Goal: Transaction & Acquisition: Obtain resource

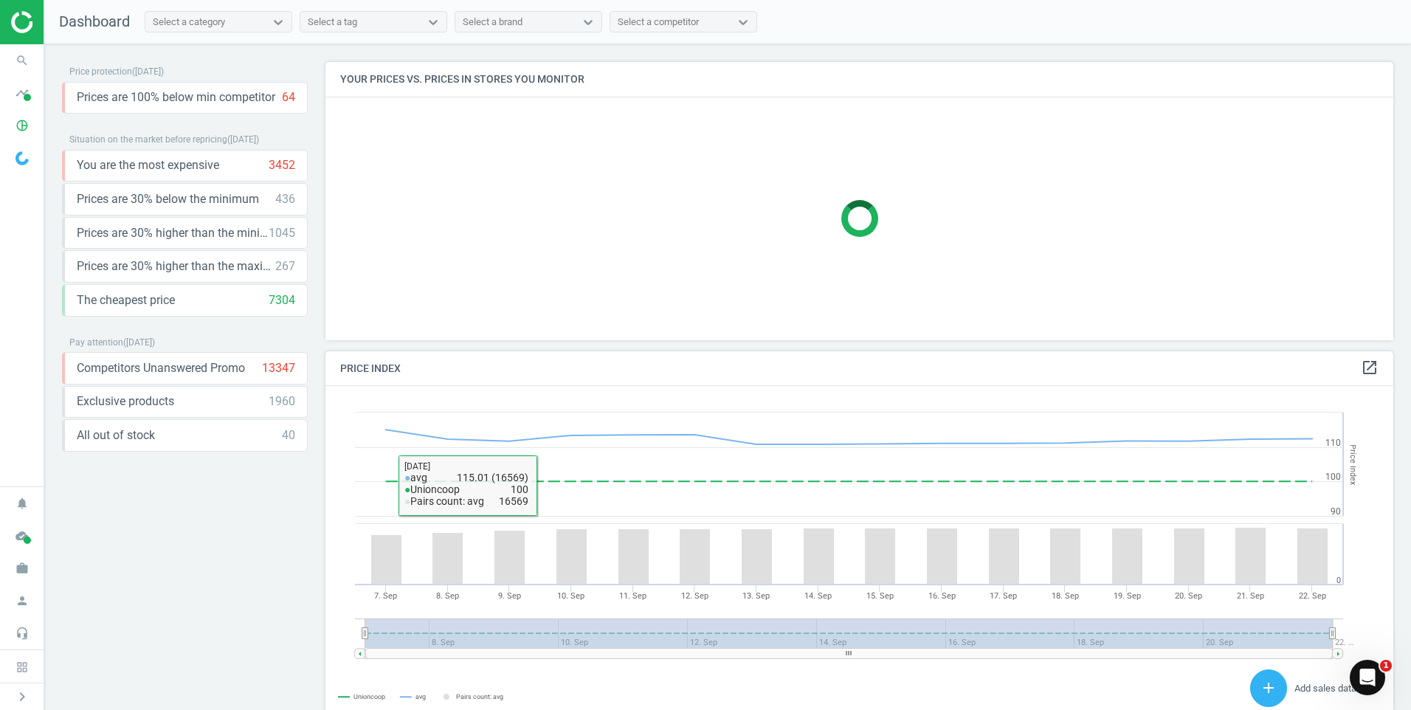
scroll to position [362, 1080]
click at [167, 592] on div "Price protection ( [DATE] ) Prices are 100% below min competitor 64 keyboard_ar…" at bounding box center [185, 381] width 246 height 638
click at [198, 602] on div "Price protection ( [DATE] ) Prices are 100% below min competitor 64 keyboard_ar…" at bounding box center [185, 381] width 246 height 638
click at [299, 98] on icon "keyboard_arrow_down" at bounding box center [292, 98] width 18 height 18
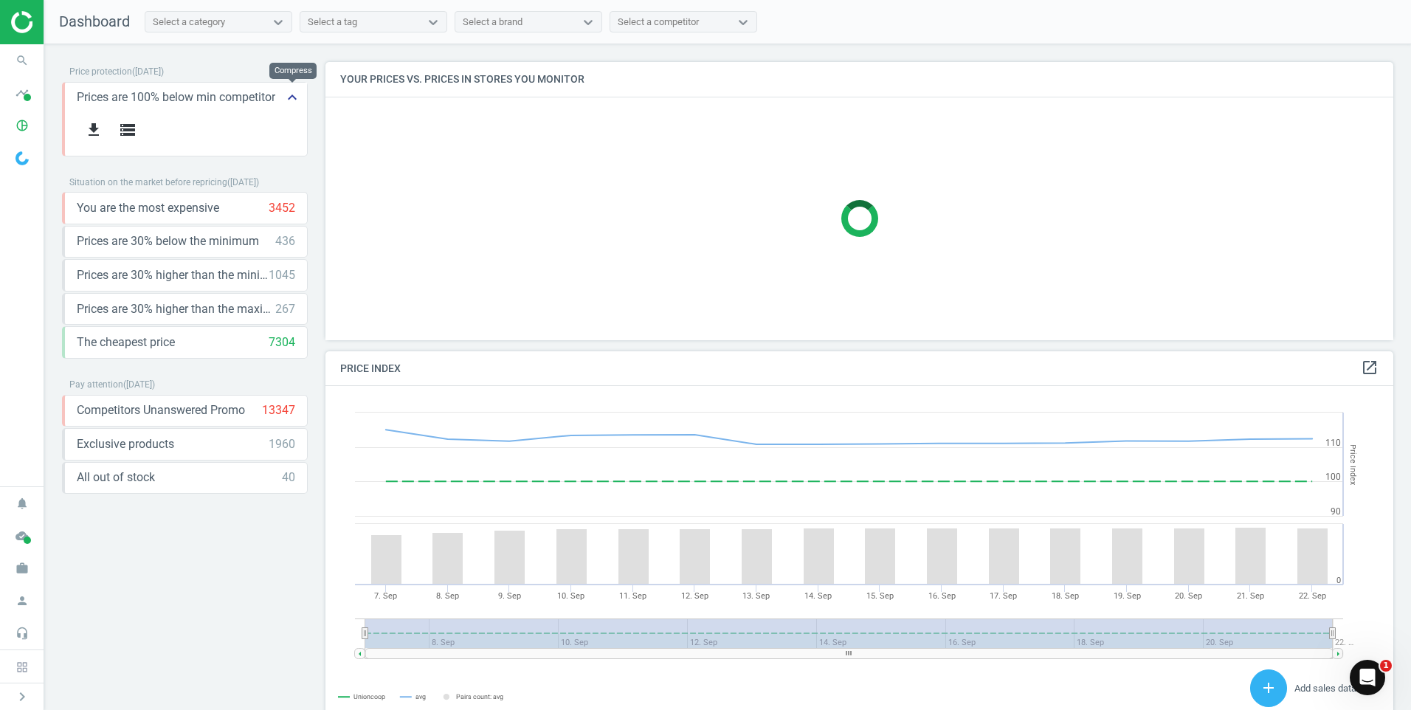
click at [293, 95] on icon "keyboard_arrow_up" at bounding box center [292, 98] width 18 height 18
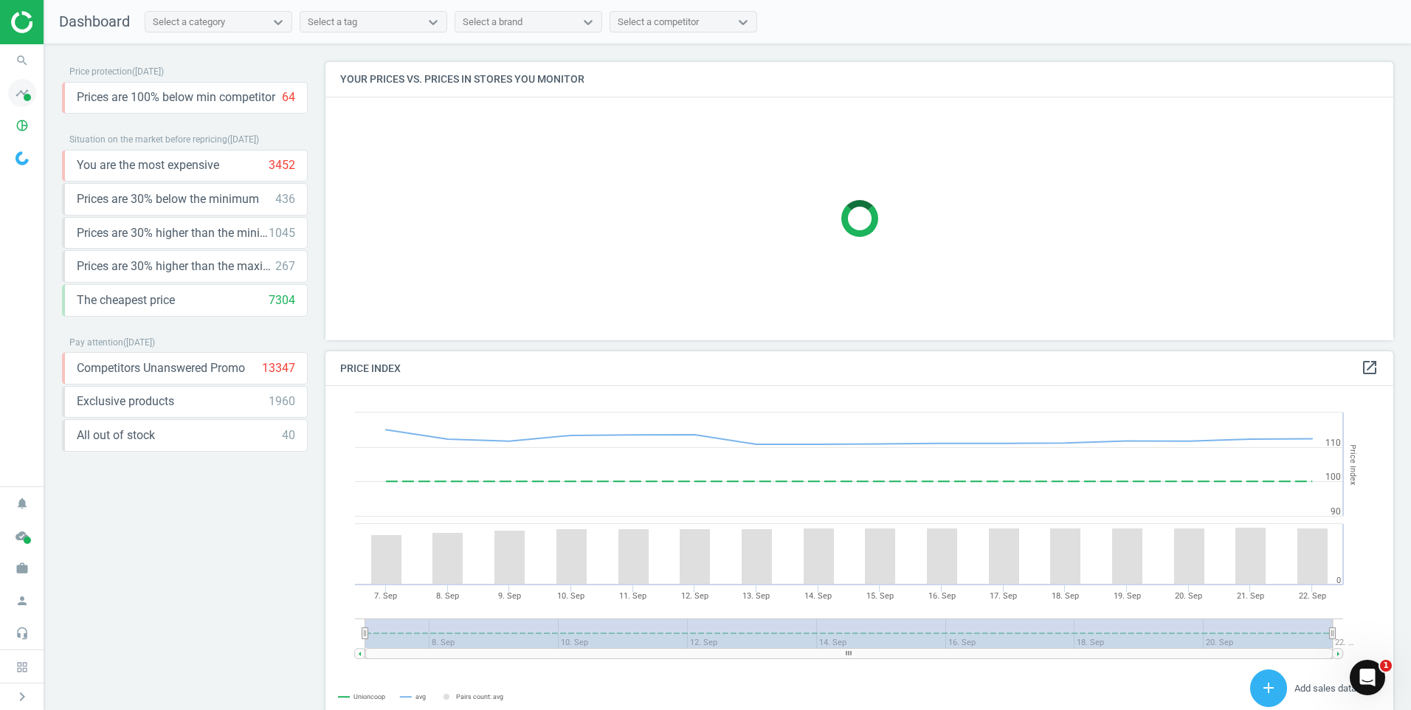
click at [25, 100] on span at bounding box center [27, 97] width 7 height 7
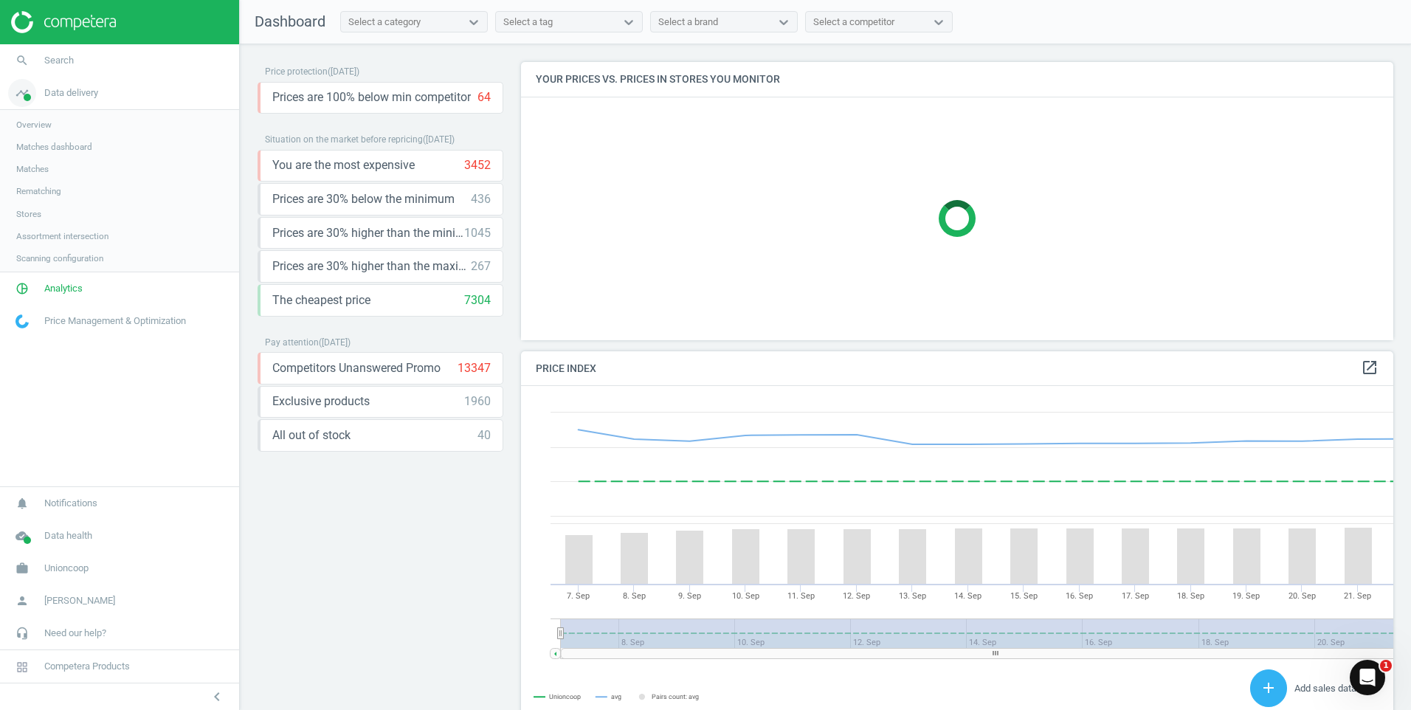
scroll to position [362, 884]
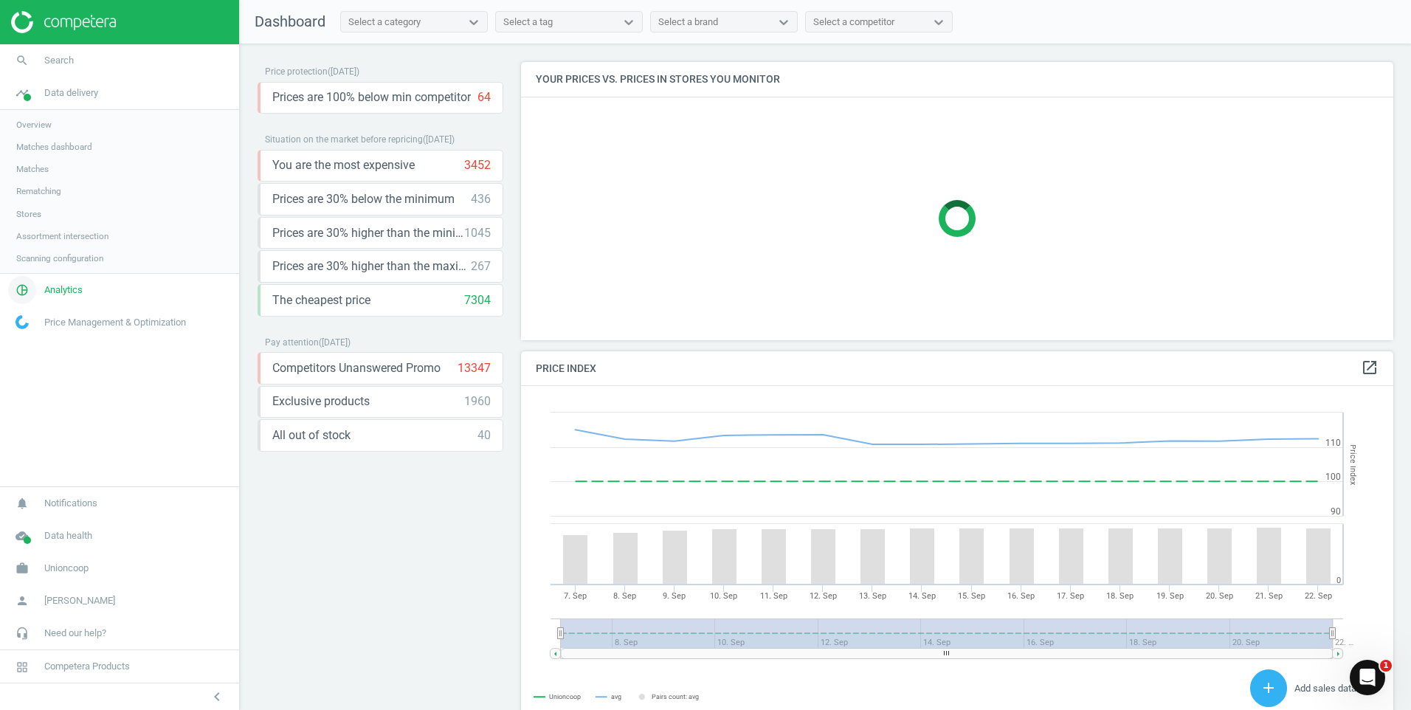
click at [80, 290] on span "Analytics" at bounding box center [63, 289] width 38 height 13
click at [96, 280] on span "Price Management & Optimization" at bounding box center [115, 278] width 142 height 13
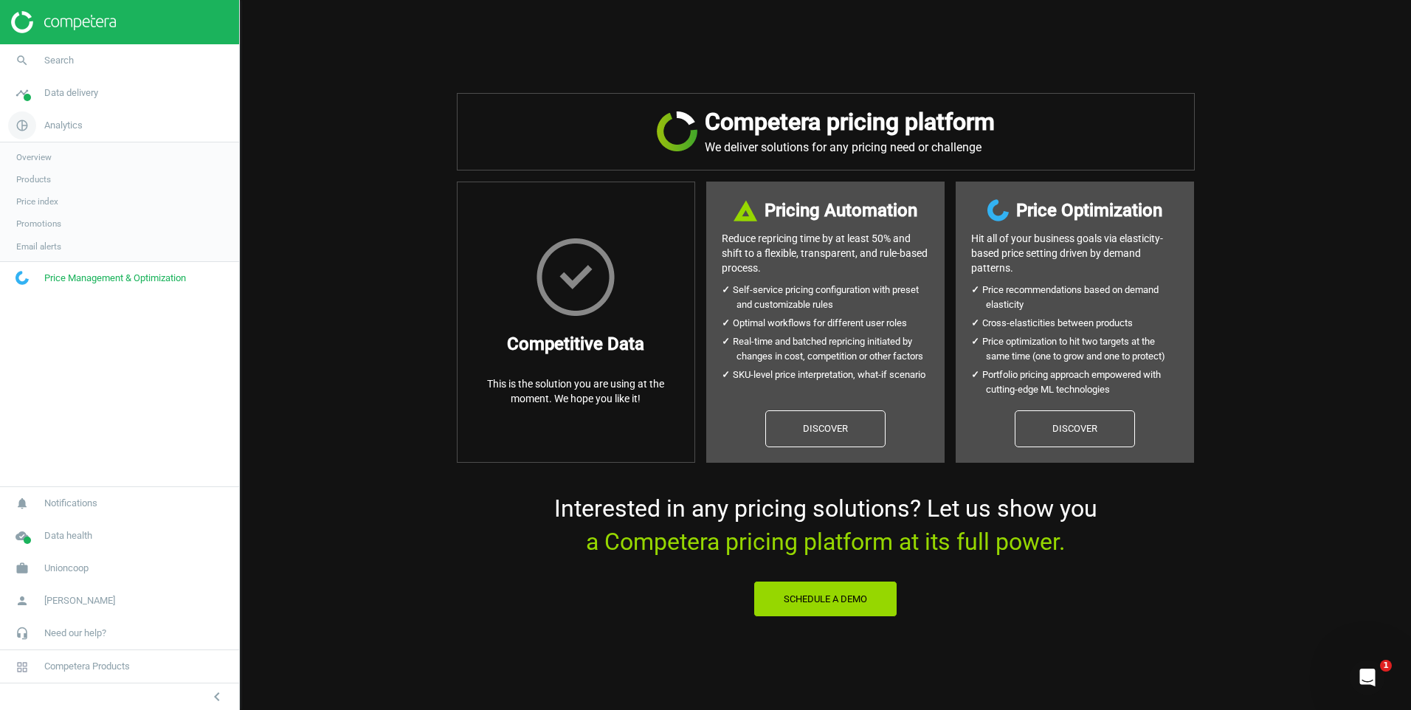
click at [73, 128] on span "Analytics" at bounding box center [63, 125] width 38 height 13
click at [22, 125] on icon "pie_chart_outlined" at bounding box center [22, 125] width 28 height 28
click at [57, 90] on span "Data delivery" at bounding box center [71, 92] width 54 height 13
click at [30, 172] on span "Matches" at bounding box center [32, 169] width 32 height 12
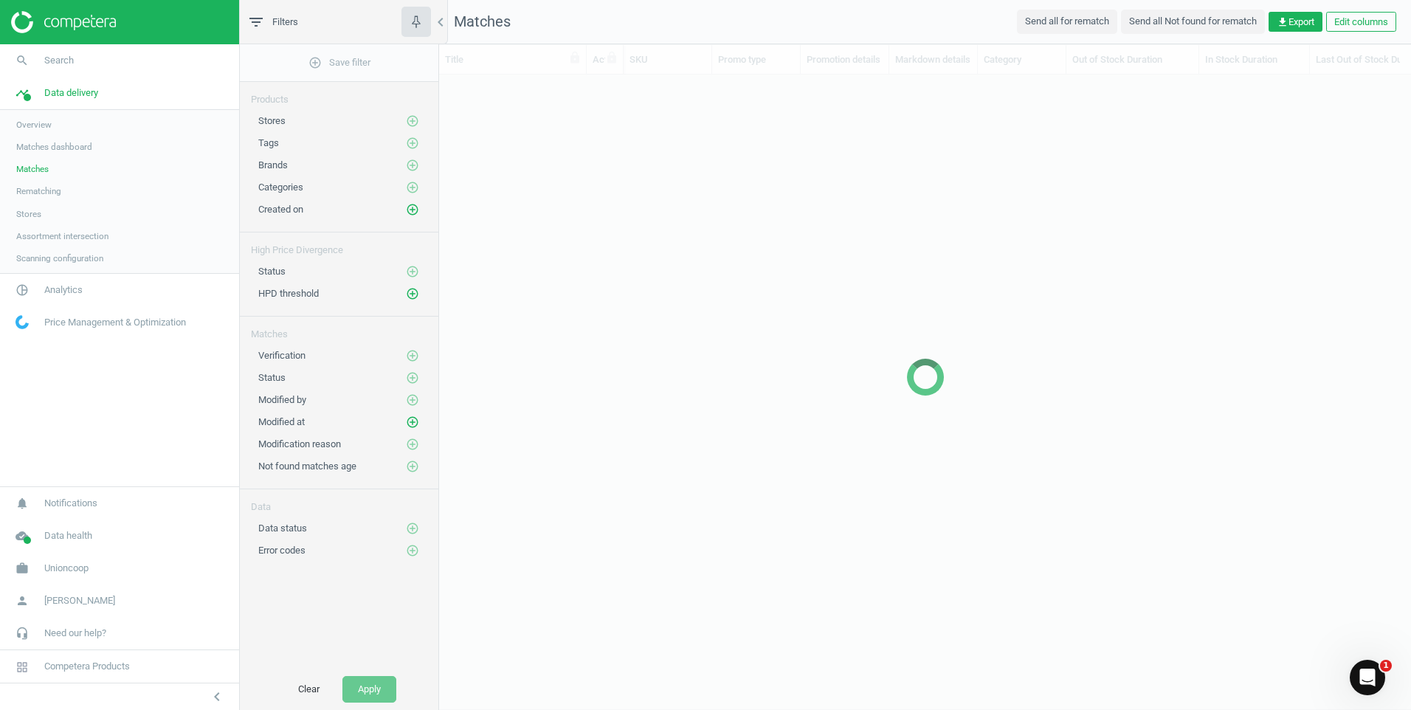
scroll to position [585, 961]
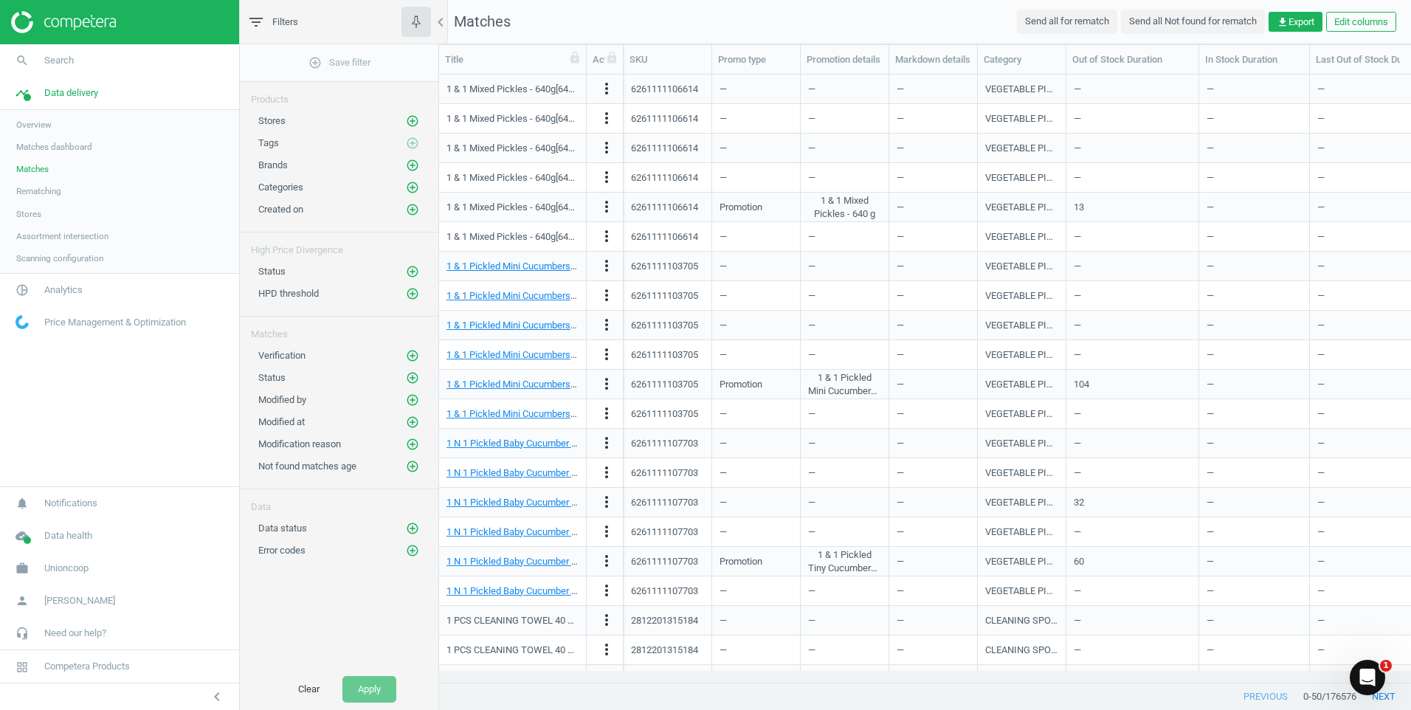
click at [41, 128] on span "Overview" at bounding box center [33, 125] width 35 height 12
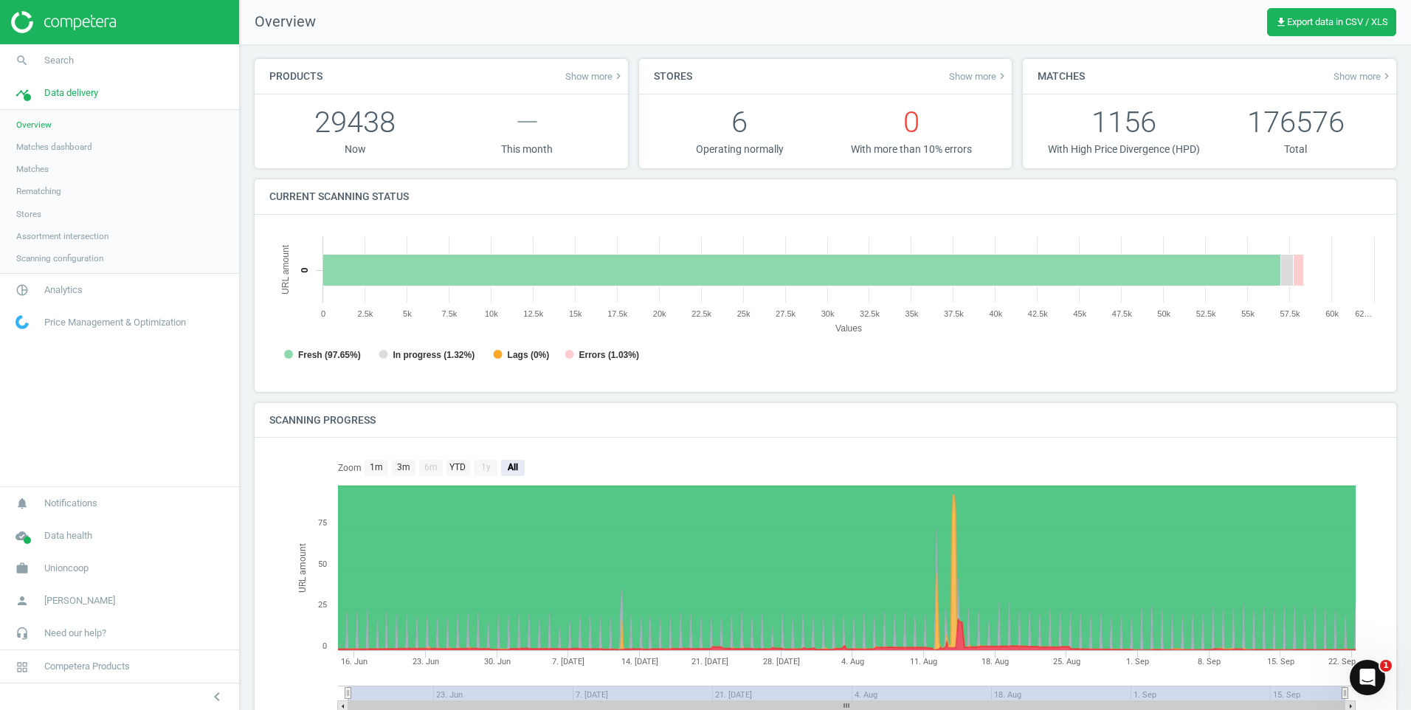
scroll to position [7, 7]
click at [97, 598] on span "[PERSON_NAME]" at bounding box center [79, 600] width 71 height 13
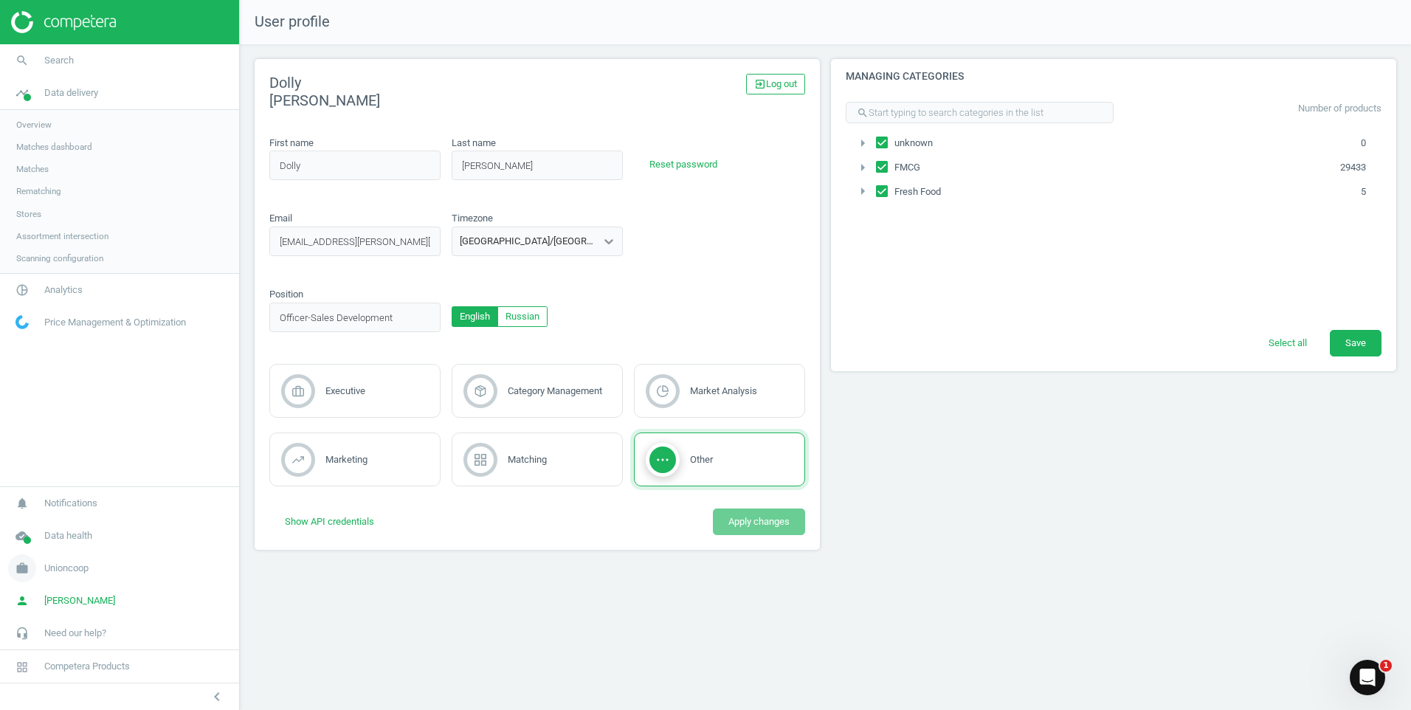
click at [84, 569] on span "Unioncoop" at bounding box center [66, 568] width 44 height 13
click at [78, 547] on span "Campaign settings" at bounding box center [52, 547] width 72 height 12
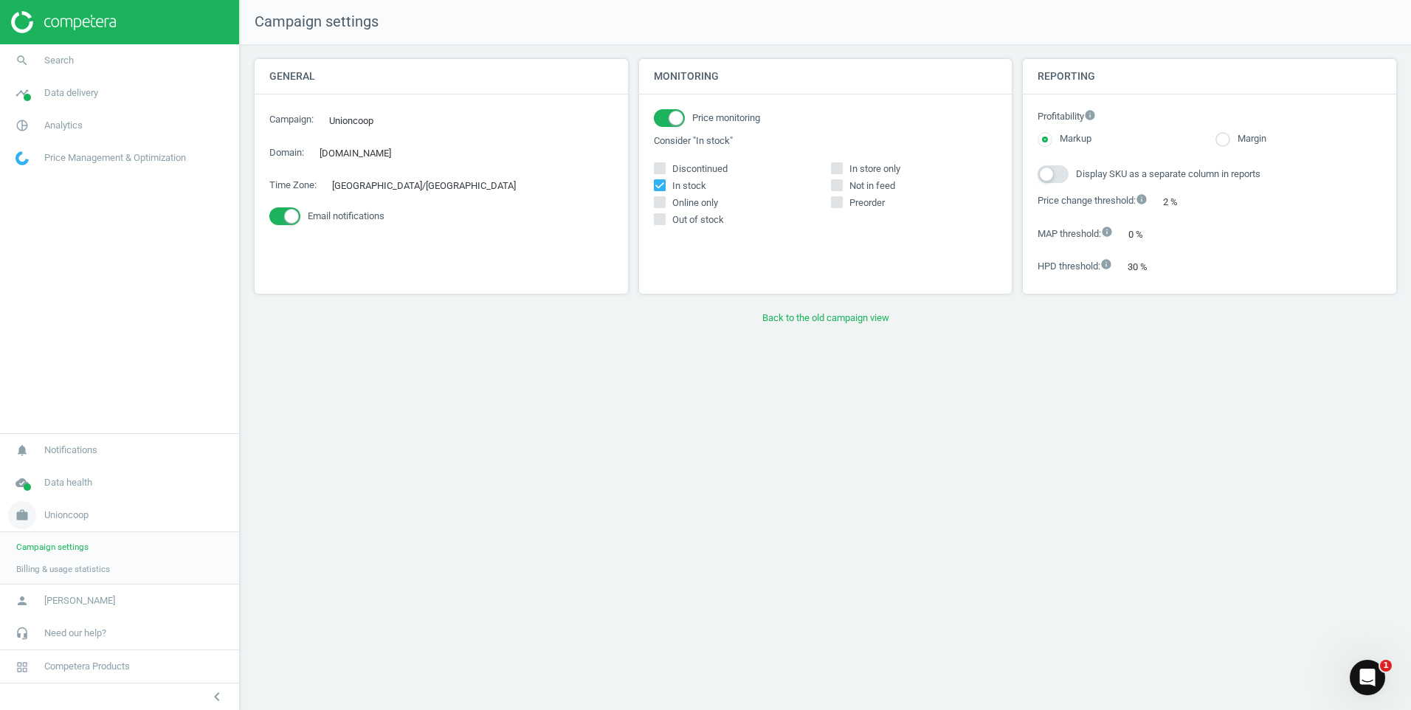
click at [89, 519] on span "Unioncoop" at bounding box center [66, 515] width 44 height 13
click at [74, 509] on span "Notifications" at bounding box center [70, 503] width 53 height 13
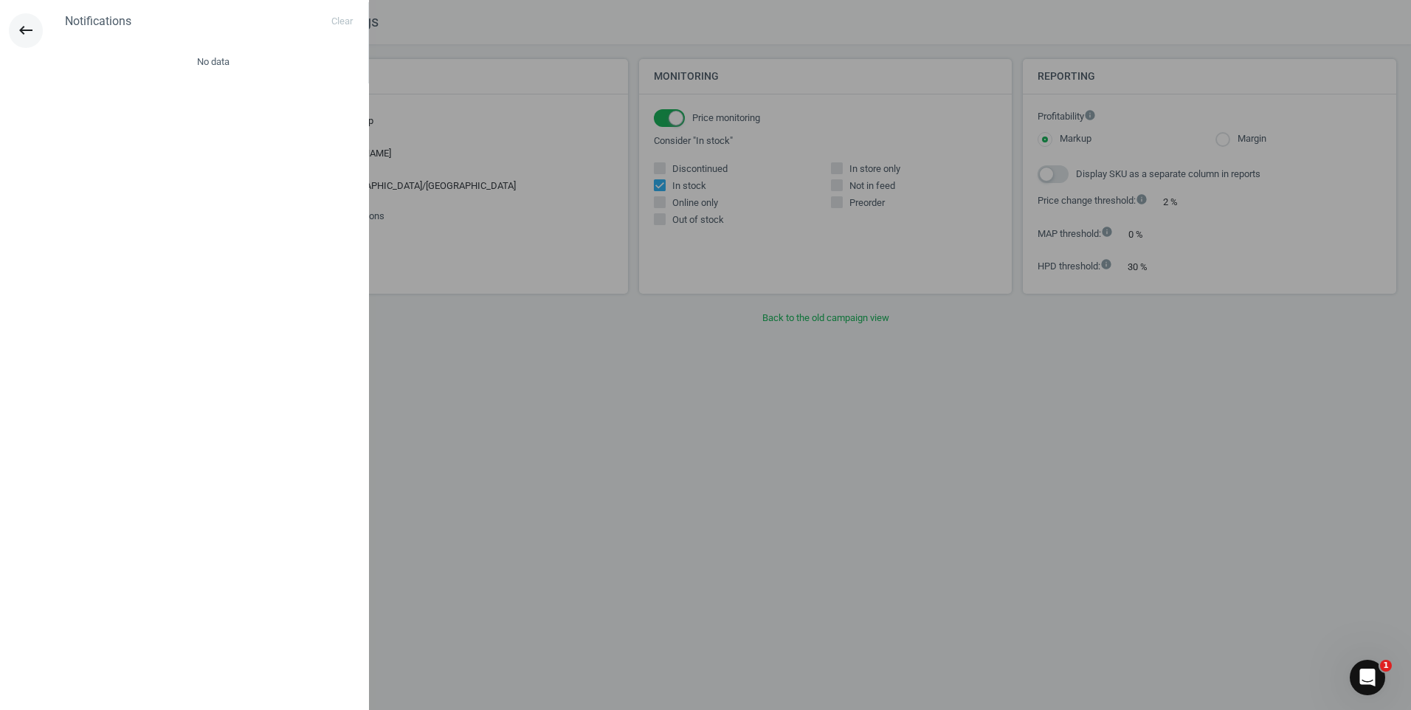
click at [22, 21] on button "keyboard_backspace" at bounding box center [26, 30] width 34 height 35
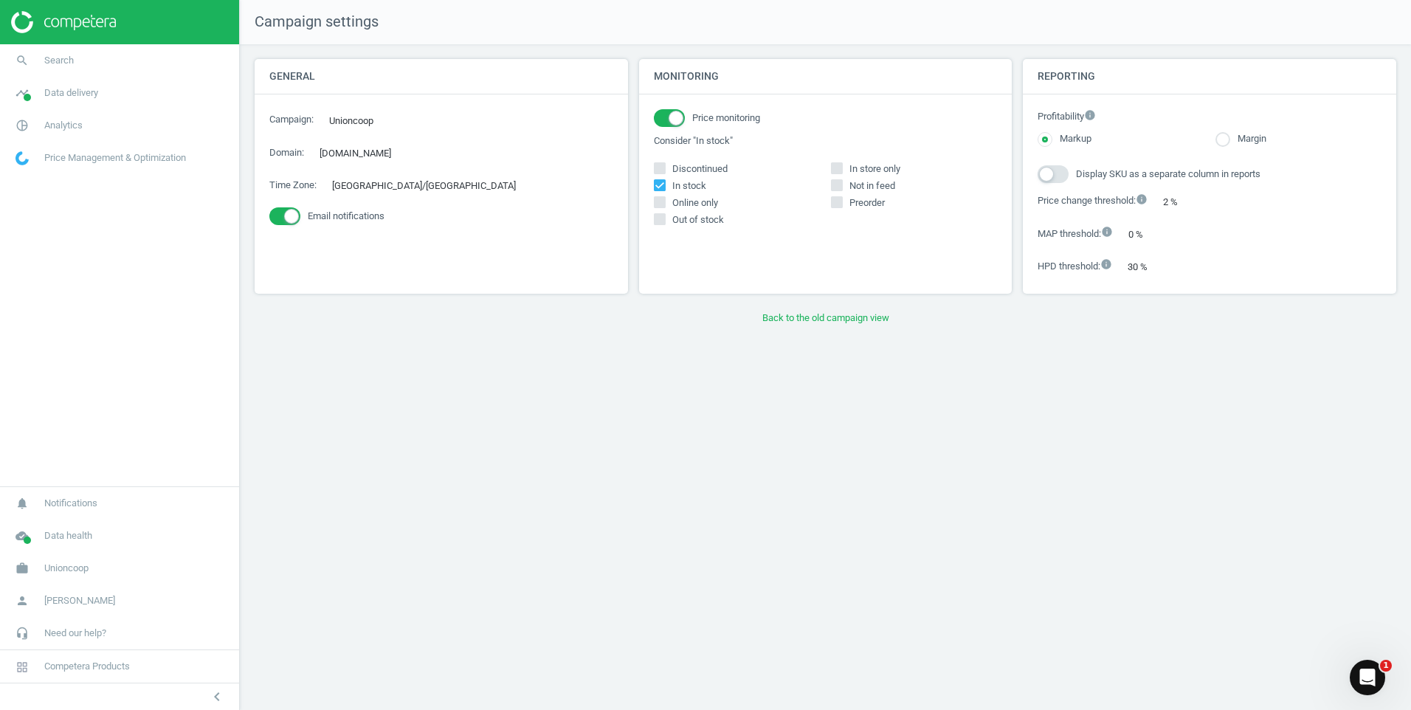
click at [91, 148] on link "Price Management & Optimization" at bounding box center [119, 158] width 239 height 32
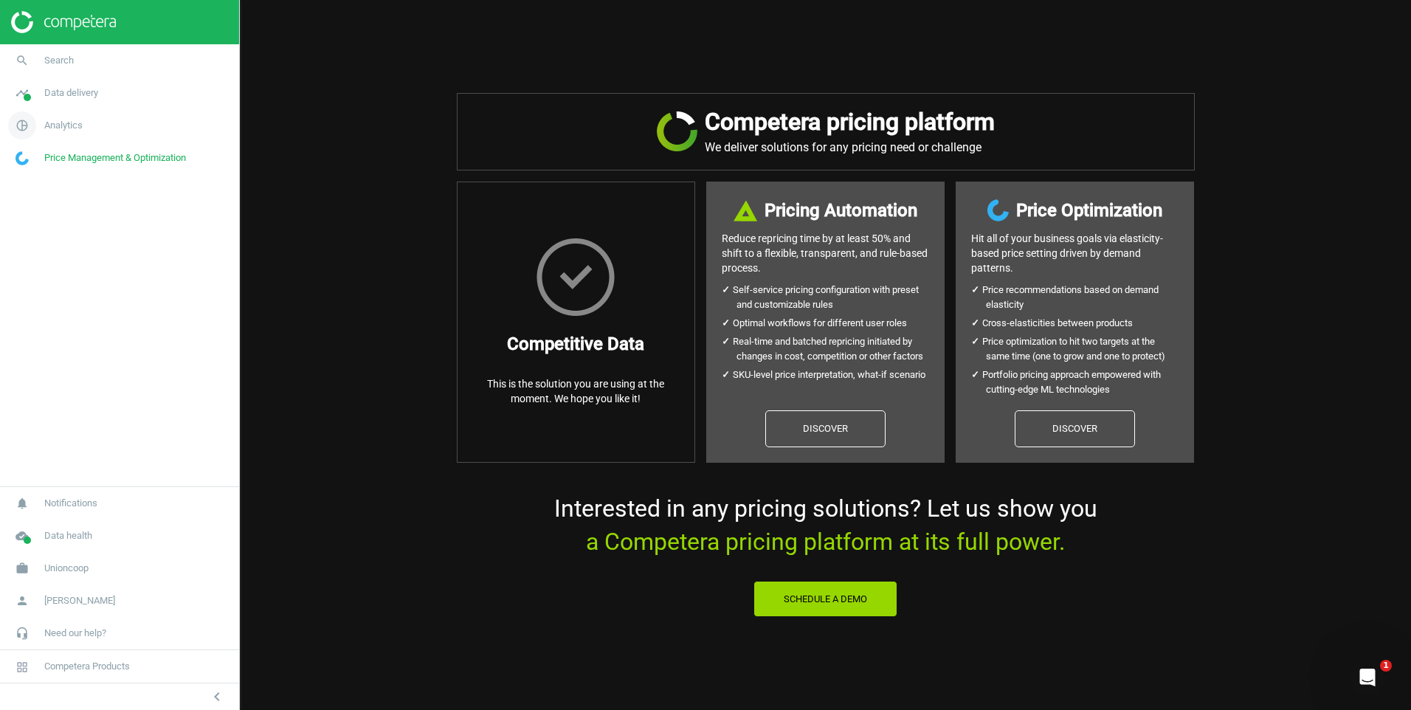
click at [59, 126] on span "Analytics" at bounding box center [63, 125] width 38 height 13
click at [47, 156] on span "Overview" at bounding box center [33, 157] width 35 height 12
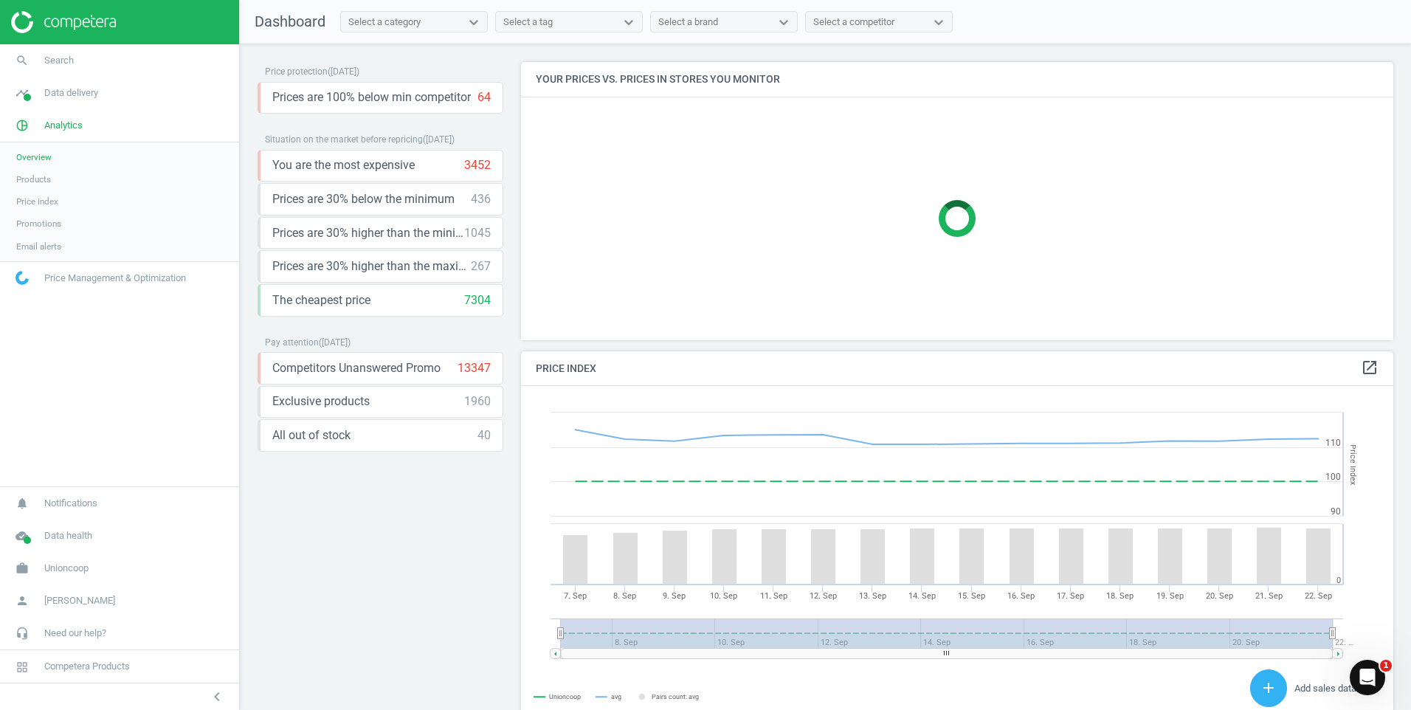
scroll to position [362, 884]
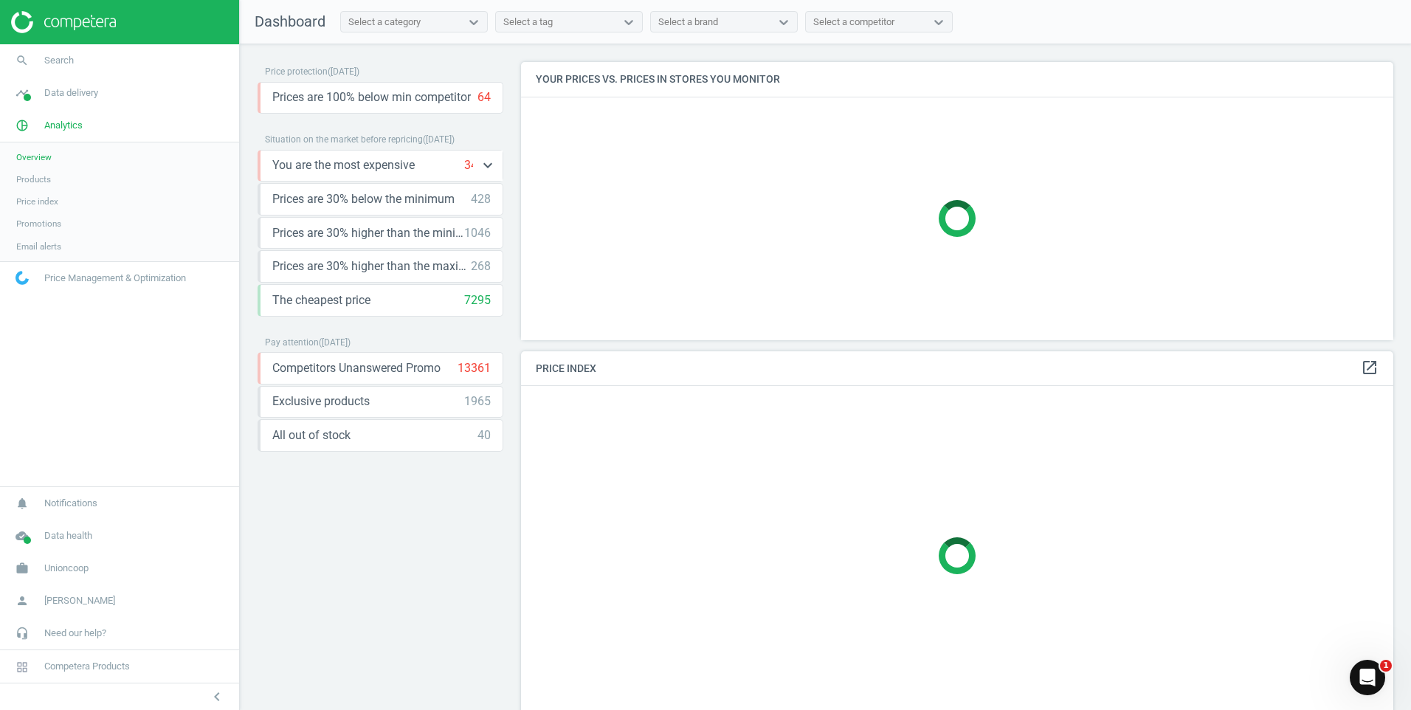
click at [421, 169] on div "You are the most expensive 3466 keyboard_arrow_down" at bounding box center [381, 165] width 218 height 16
click at [489, 161] on icon "keyboard_arrow_down" at bounding box center [488, 165] width 18 height 18
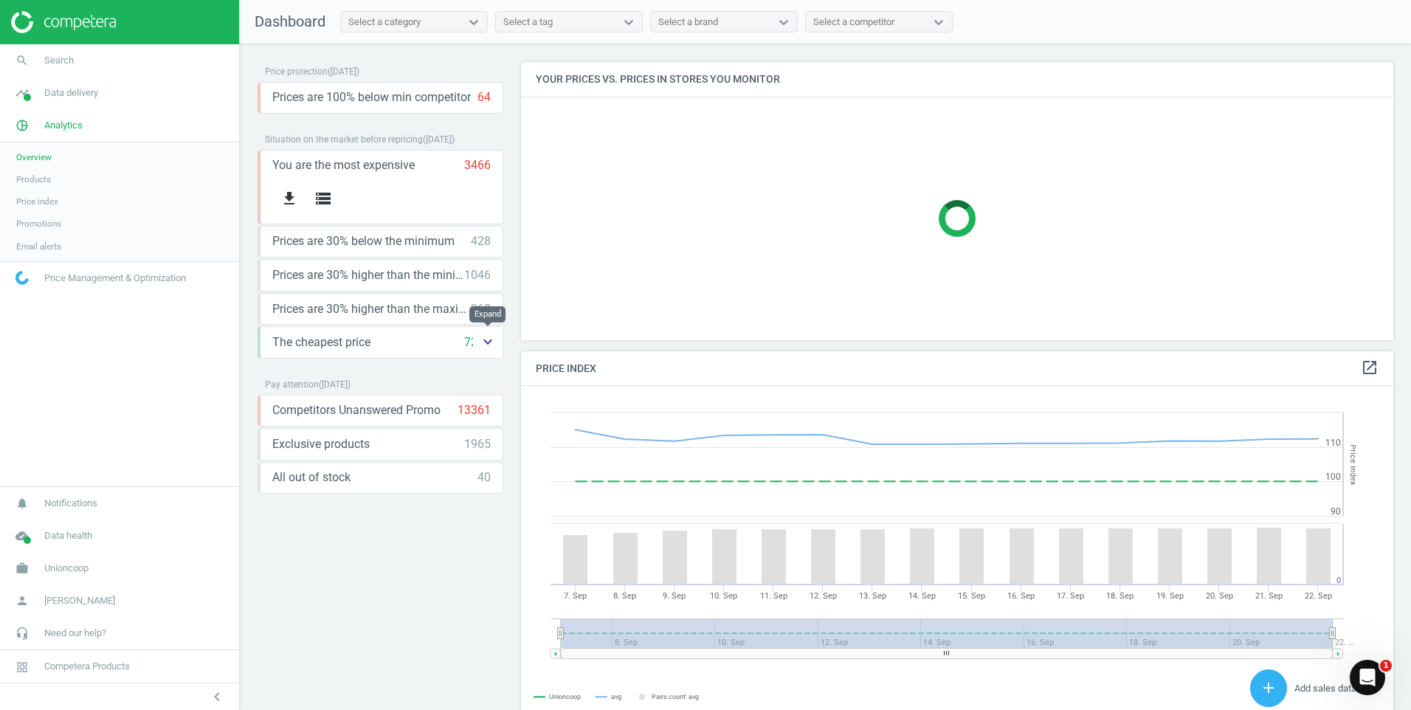
click at [484, 337] on icon "keyboard_arrow_down" at bounding box center [488, 342] width 18 height 18
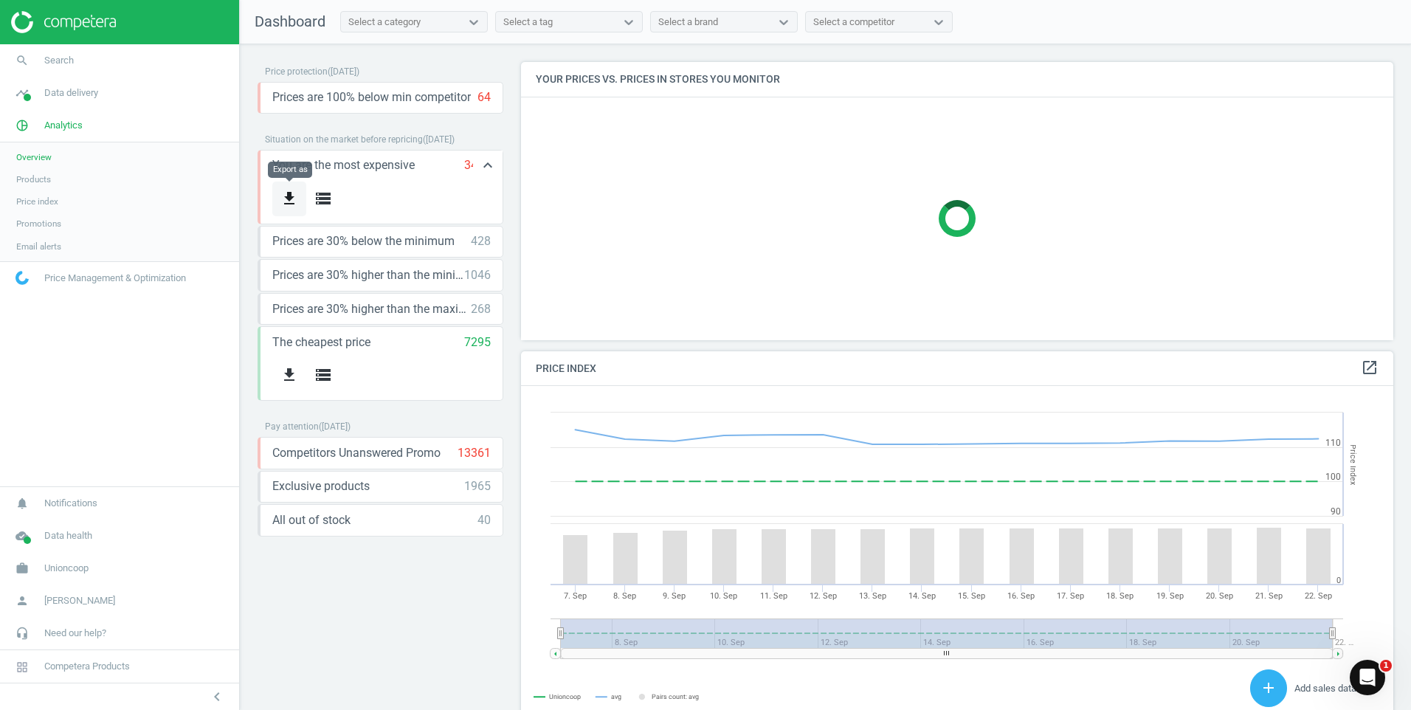
click at [291, 190] on icon "get_app" at bounding box center [289, 199] width 18 height 18
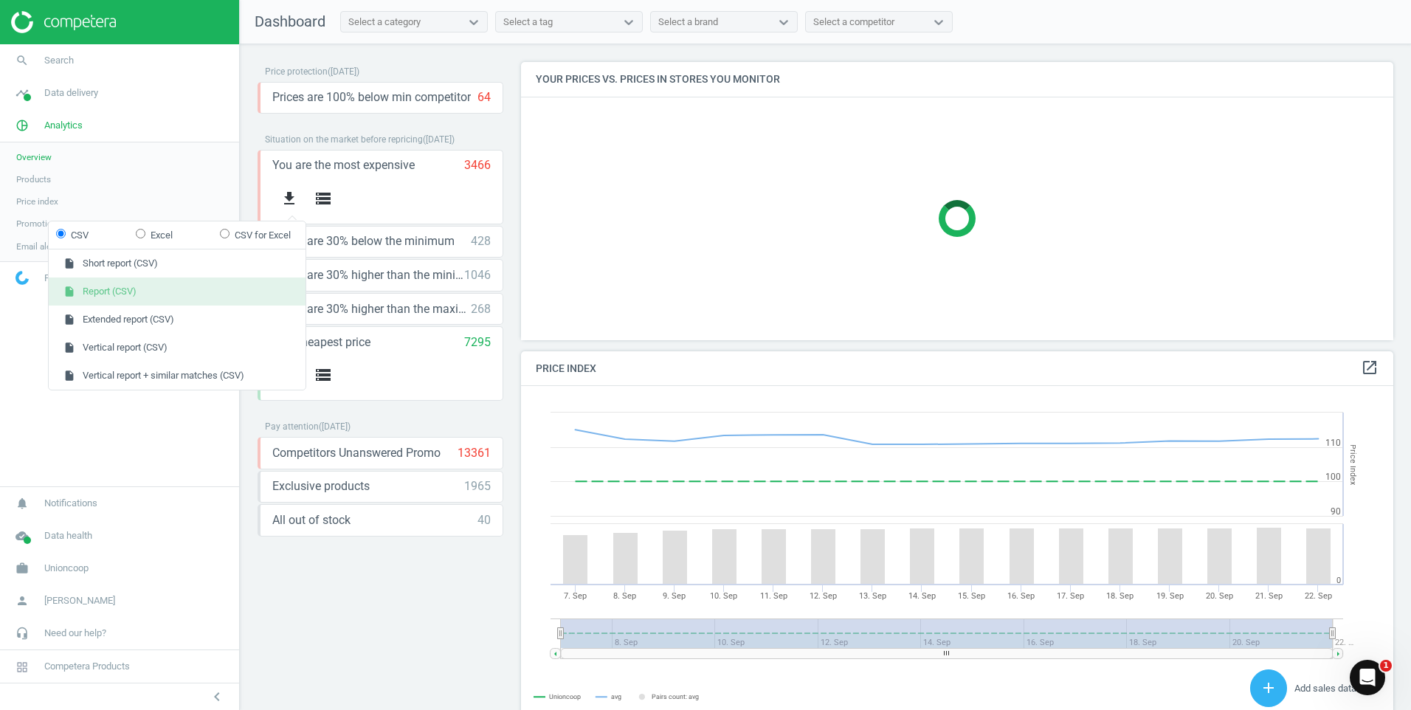
click at [130, 289] on button "insert_drive_file Report (CSV)" at bounding box center [177, 292] width 257 height 28
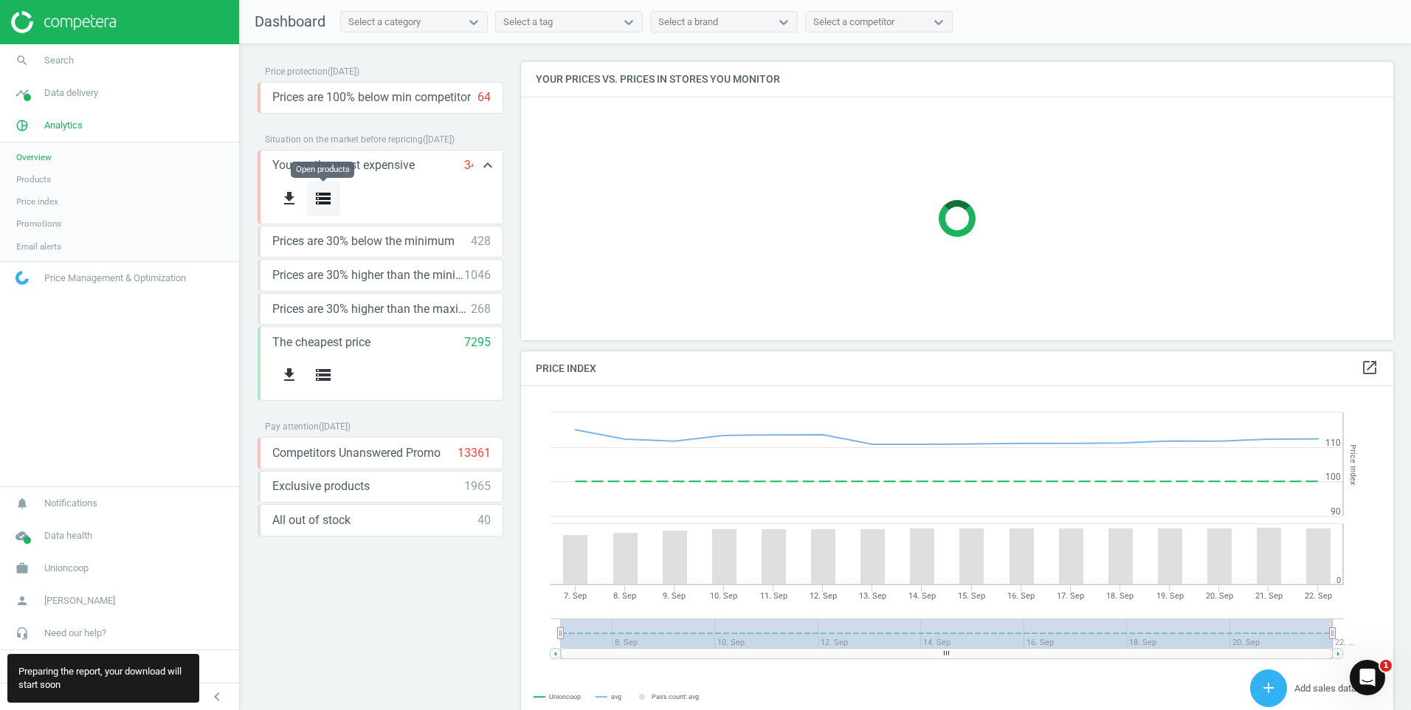
click at [324, 197] on icon "storage" at bounding box center [323, 199] width 18 height 18
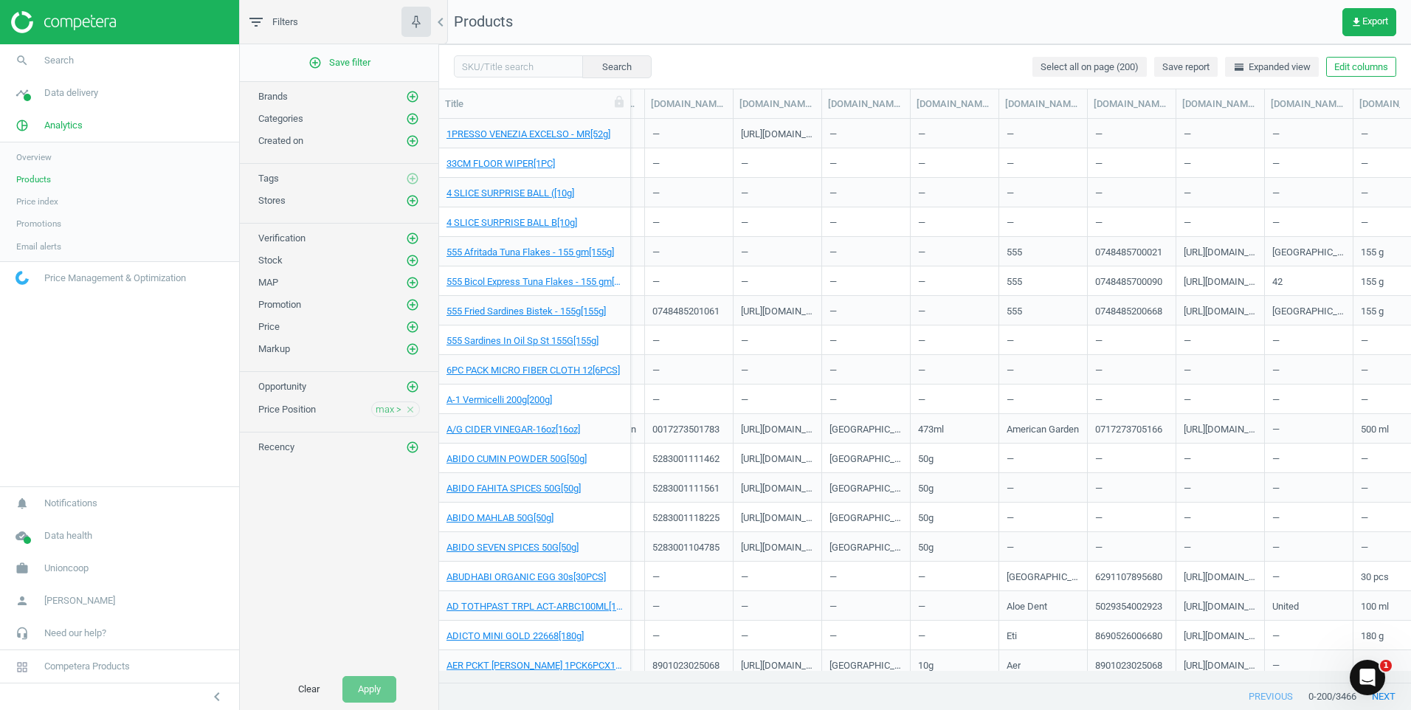
scroll to position [0, 1156]
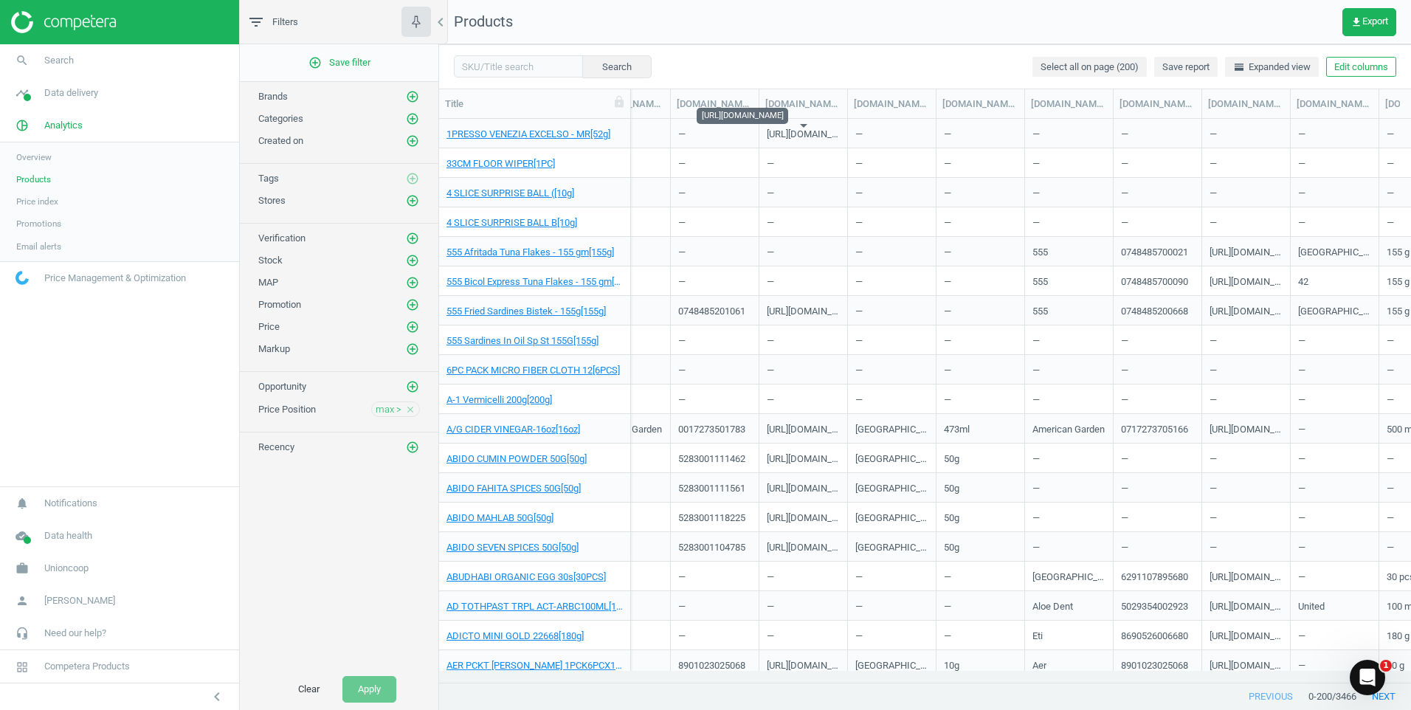
click at [813, 136] on div "[URL][DOMAIN_NAME]" at bounding box center [803, 137] width 73 height 18
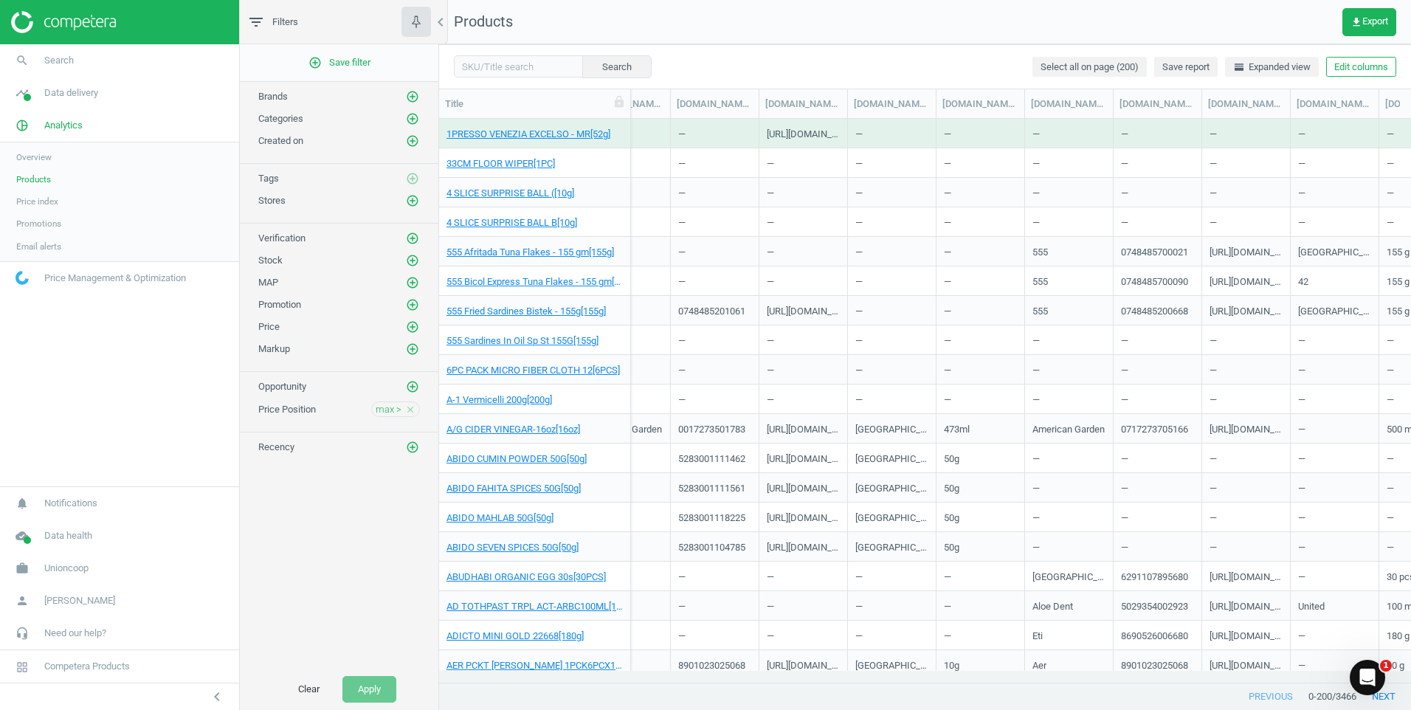
click at [810, 133] on div "[URL][DOMAIN_NAME]" at bounding box center [803, 137] width 73 height 18
click at [804, 138] on div "[URL][DOMAIN_NAME]" at bounding box center [803, 137] width 73 height 18
click at [809, 137] on div "[URL][DOMAIN_NAME]" at bounding box center [803, 137] width 73 height 18
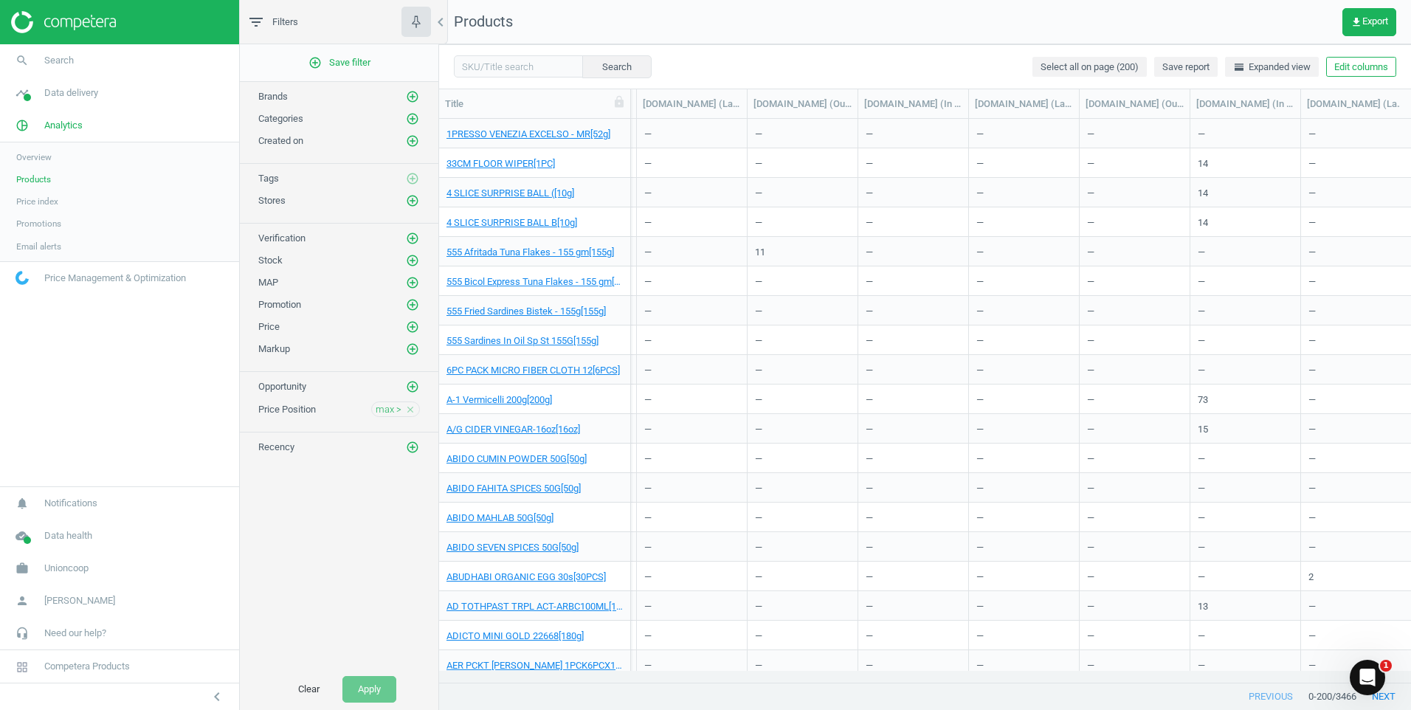
scroll to position [0, 5109]
drag, startPoint x: 1349, startPoint y: 17, endPoint x: 1363, endPoint y: 23, distance: 14.5
click at [1352, 18] on icon "get_app" at bounding box center [1357, 22] width 12 height 12
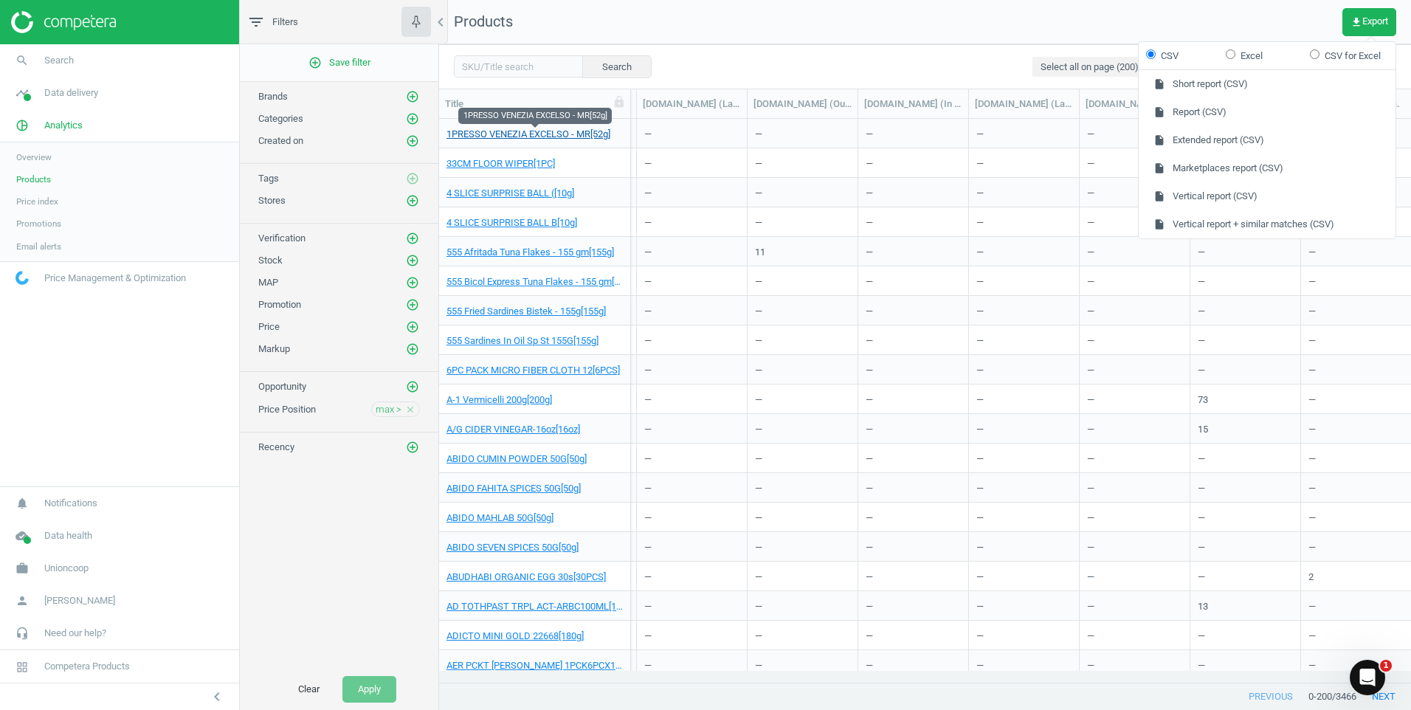
click at [472, 131] on link "1PRESSO VENEZIA EXCELSO - MR[52g]" at bounding box center [529, 134] width 164 height 13
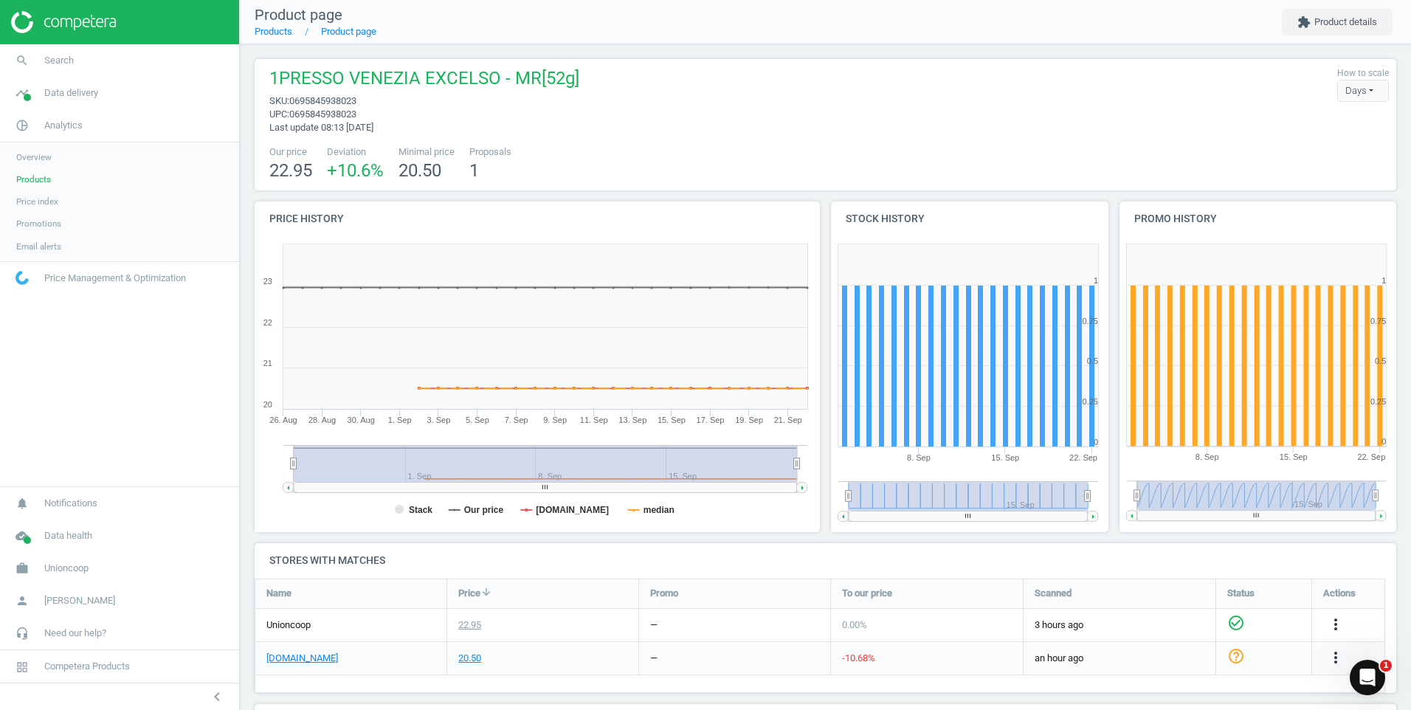
scroll to position [74, 0]
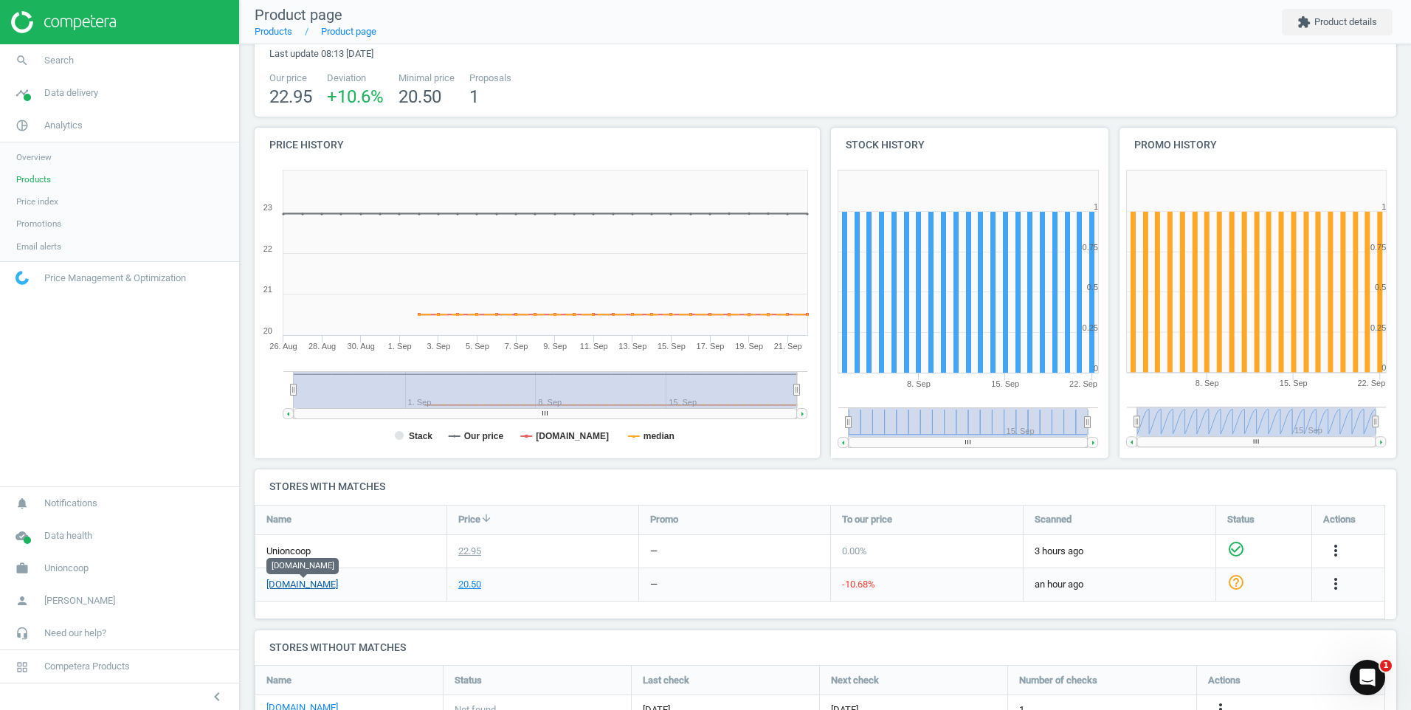
click at [300, 585] on link "[DOMAIN_NAME]" at bounding box center [302, 584] width 72 height 13
